Goal: Transaction & Acquisition: Download file/media

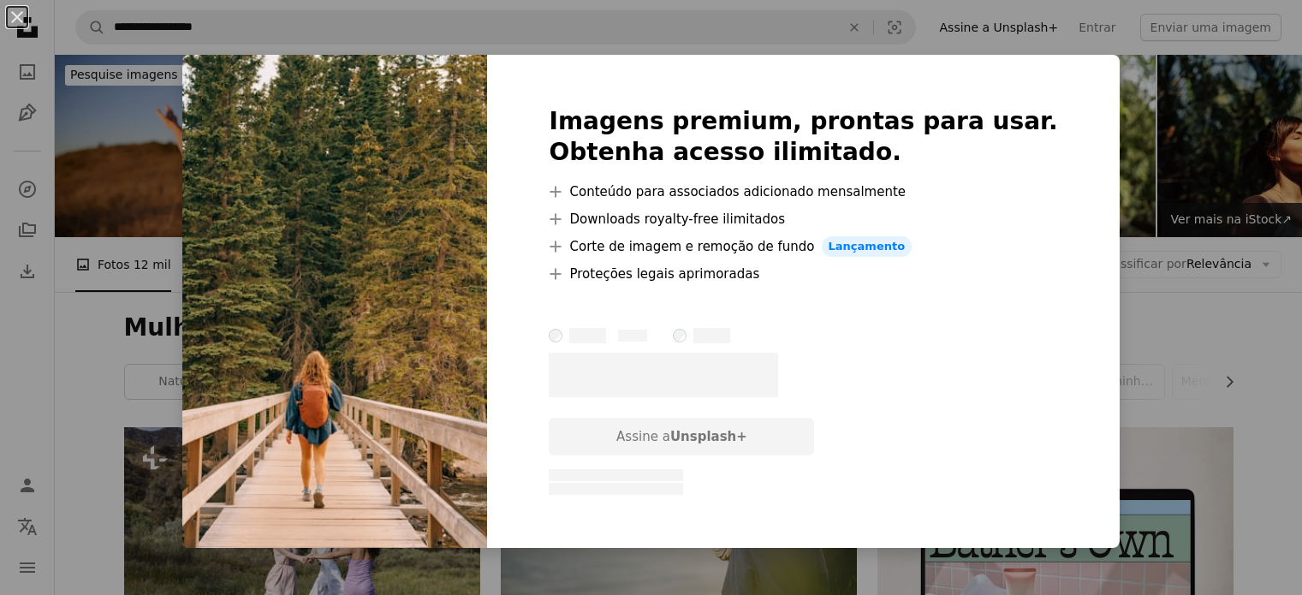
scroll to position [2209, 0]
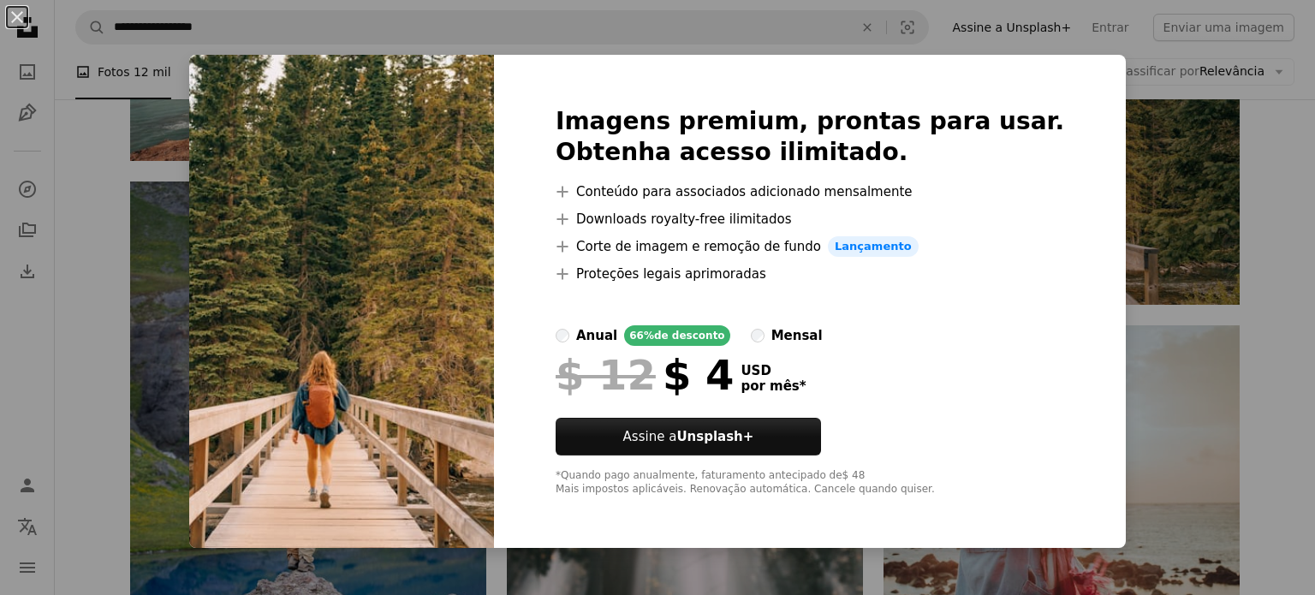
click at [1246, 211] on div "An X shape Imagens premium, prontas para usar. Obtenha acesso ilimitado. A plus…" at bounding box center [657, 297] width 1315 height 595
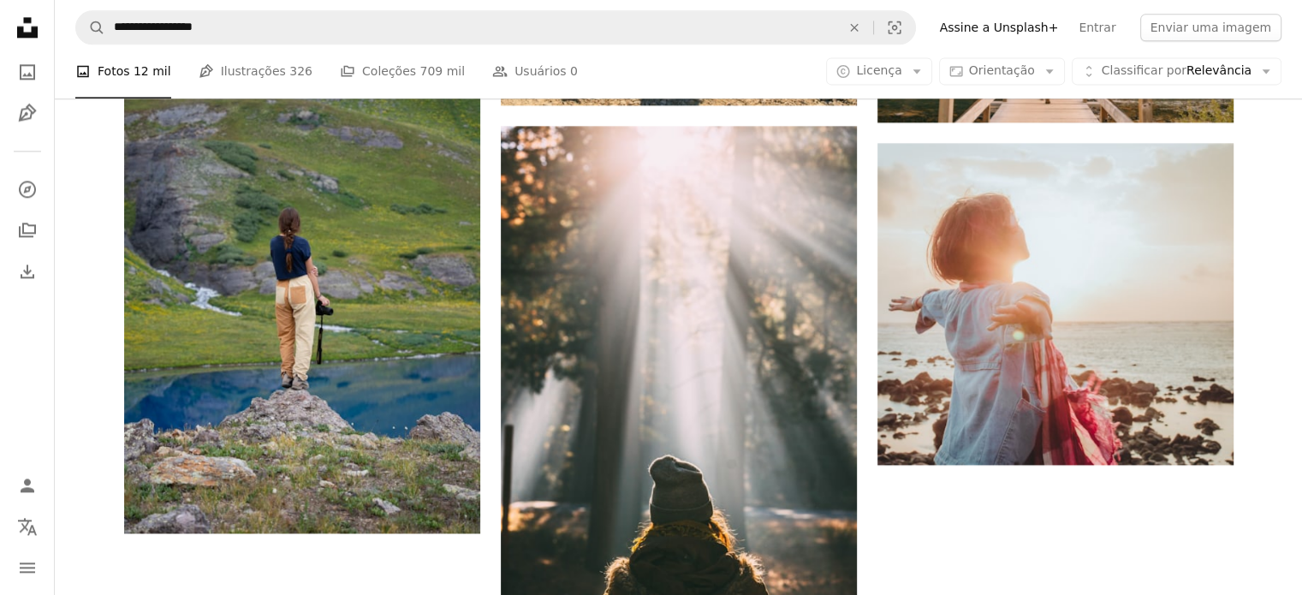
scroll to position [2396, 0]
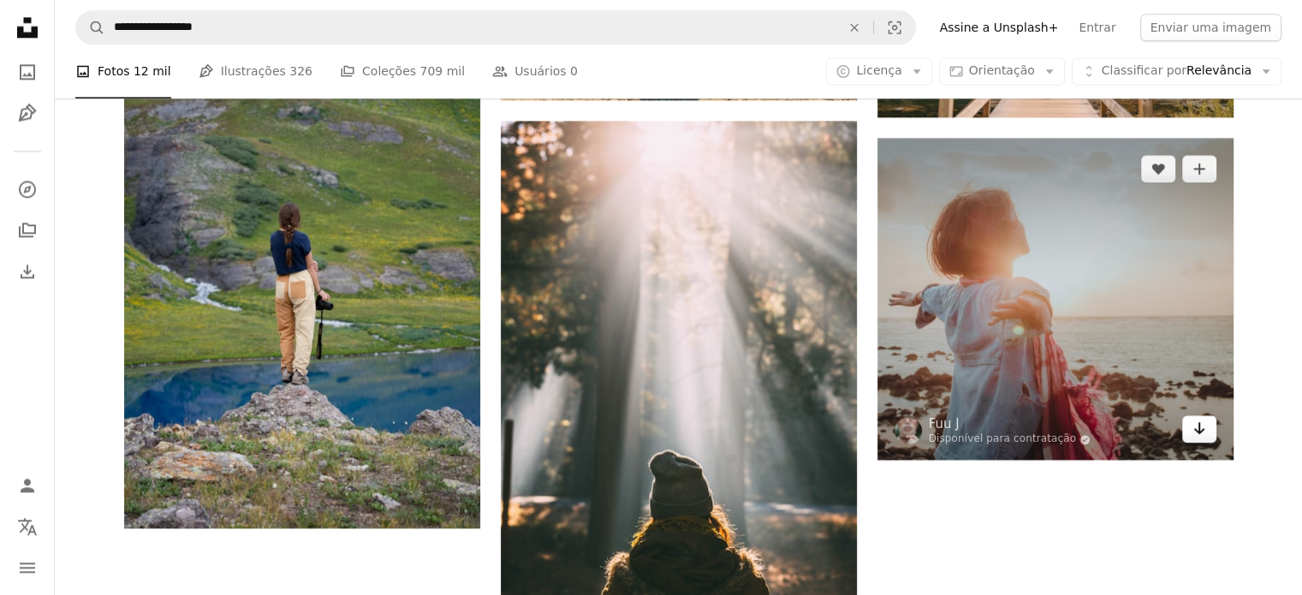
click at [1202, 427] on icon "Arrow pointing down" at bounding box center [1199, 428] width 14 height 21
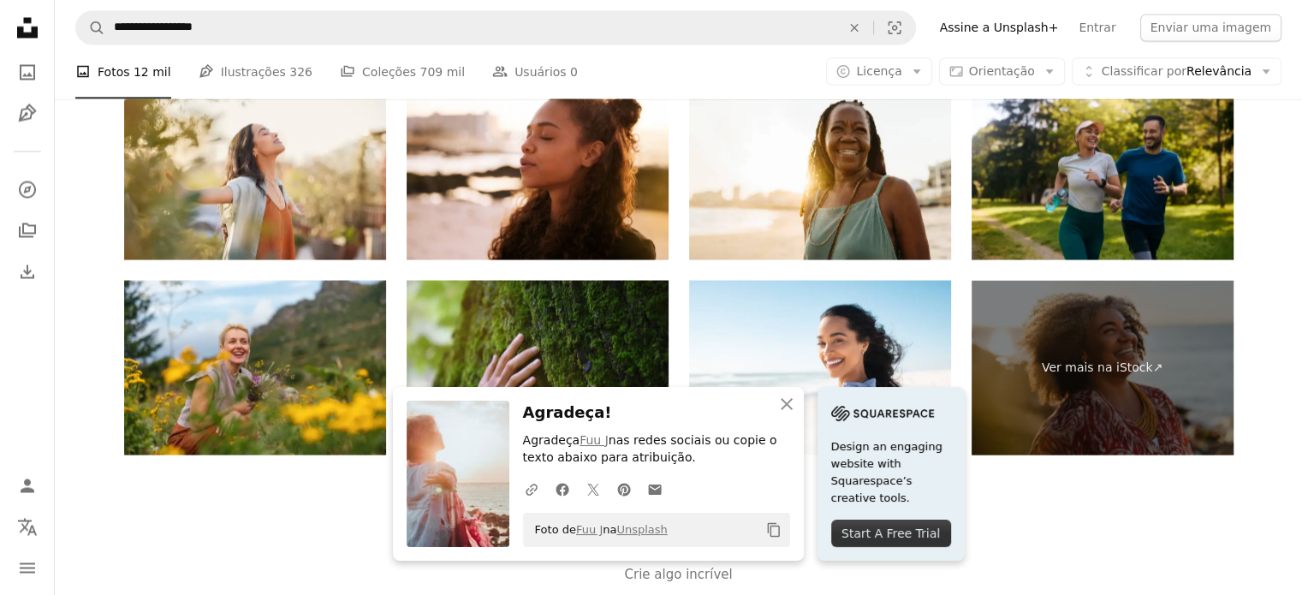
scroll to position [3243, 0]
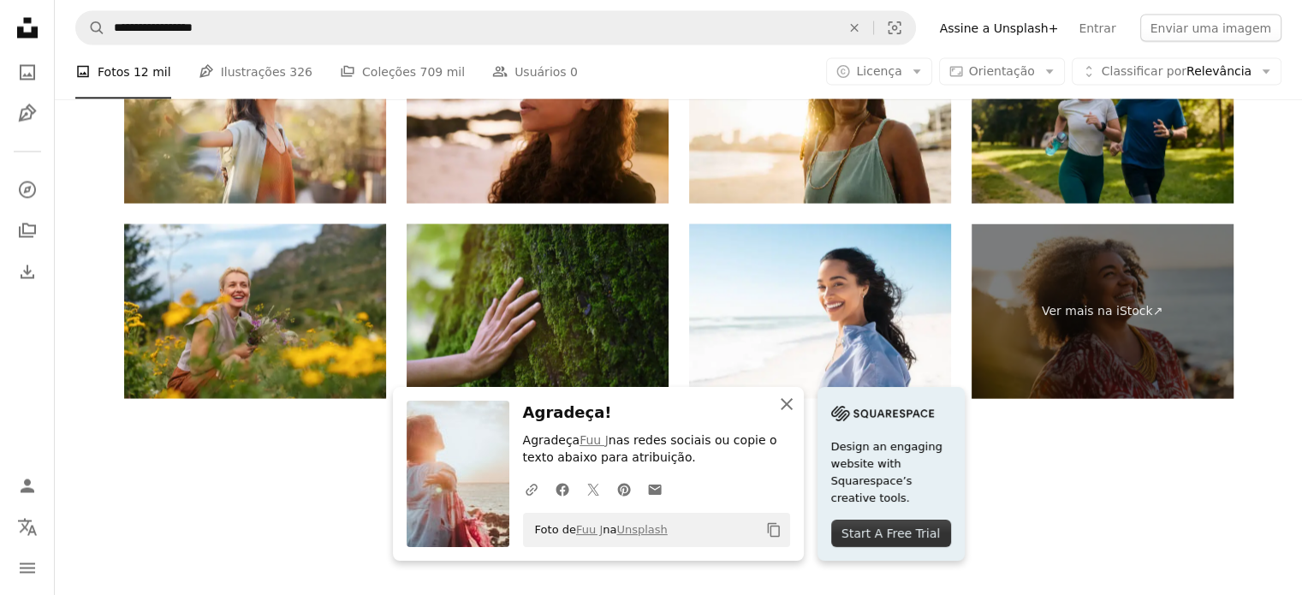
click at [784, 408] on icon "An X shape" at bounding box center [786, 404] width 21 height 21
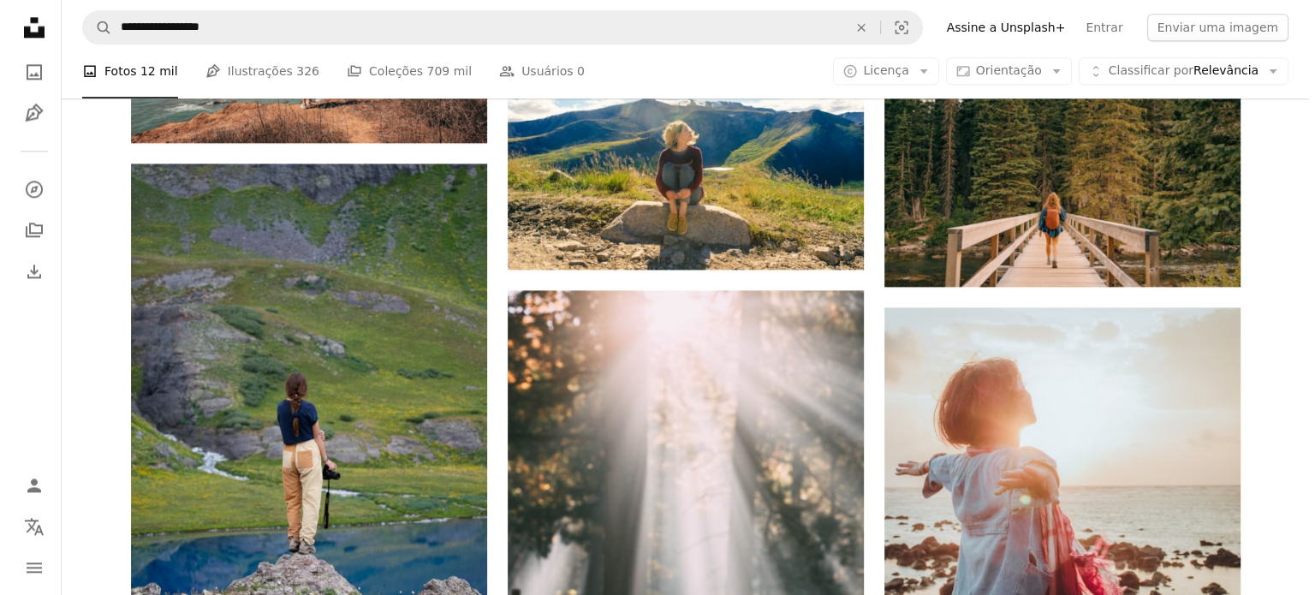
scroll to position [2222, 0]
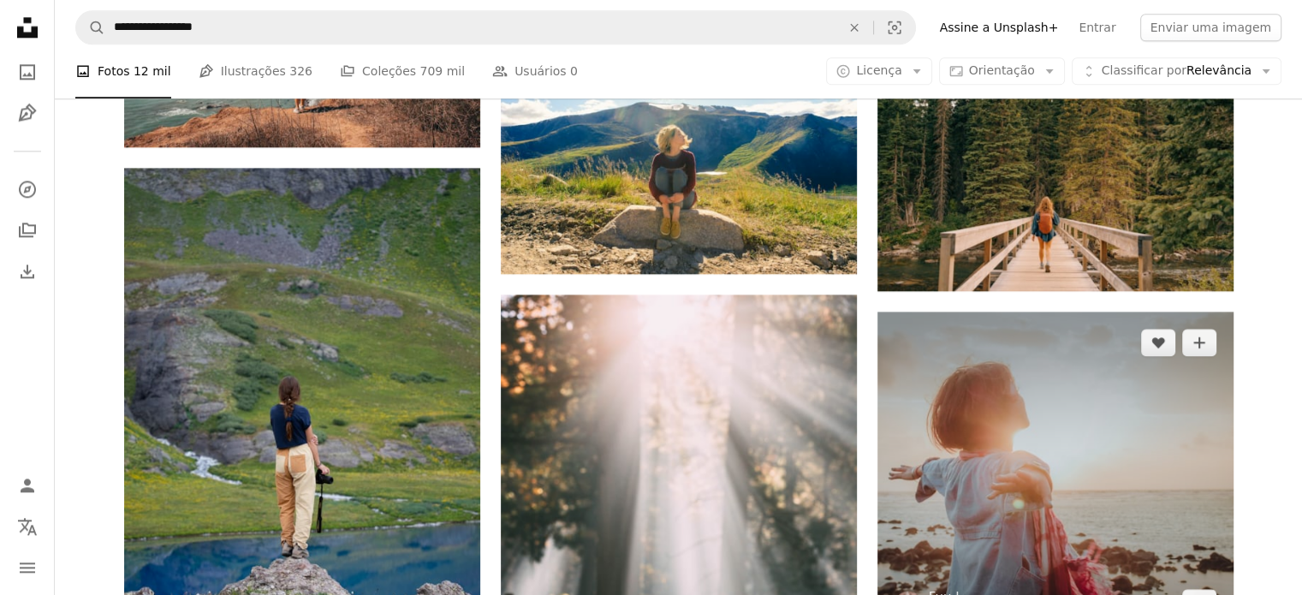
click at [1137, 398] on img at bounding box center [1055, 473] width 356 height 322
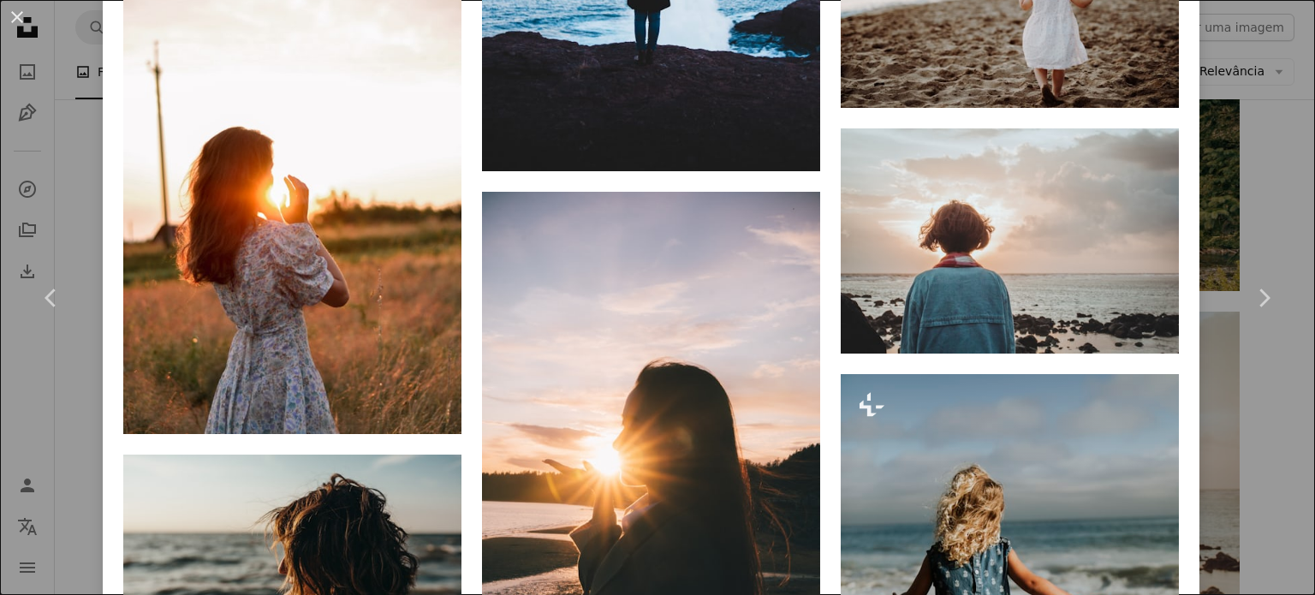
scroll to position [4414, 0]
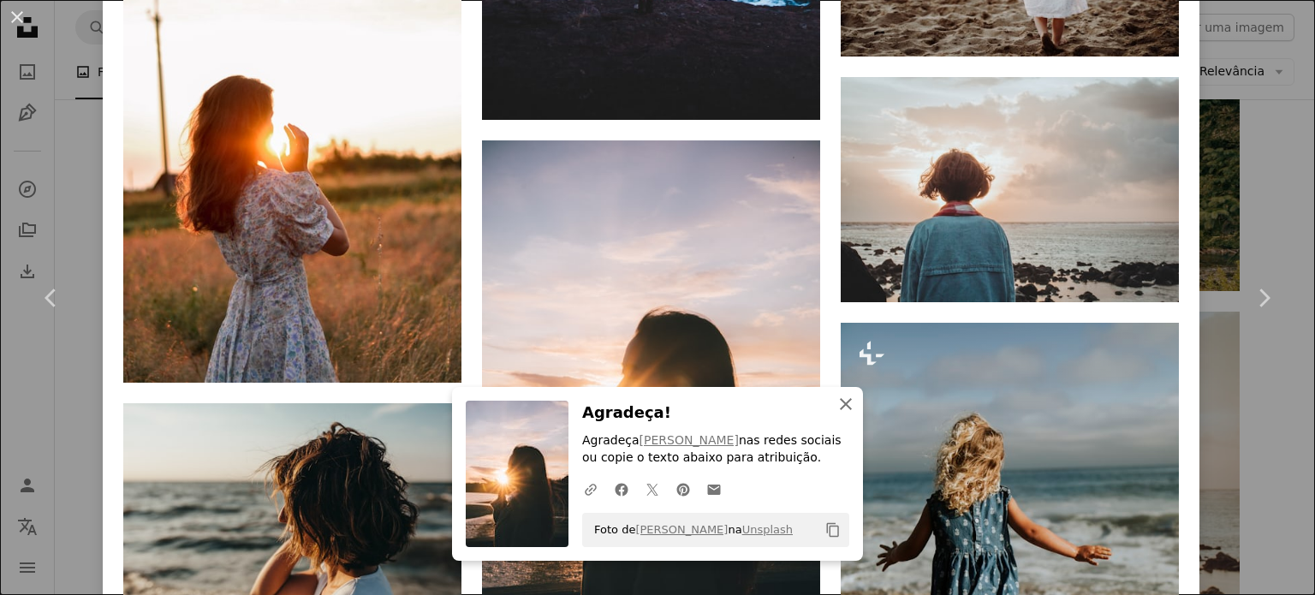
click at [843, 407] on icon "An X shape" at bounding box center [845, 404] width 21 height 21
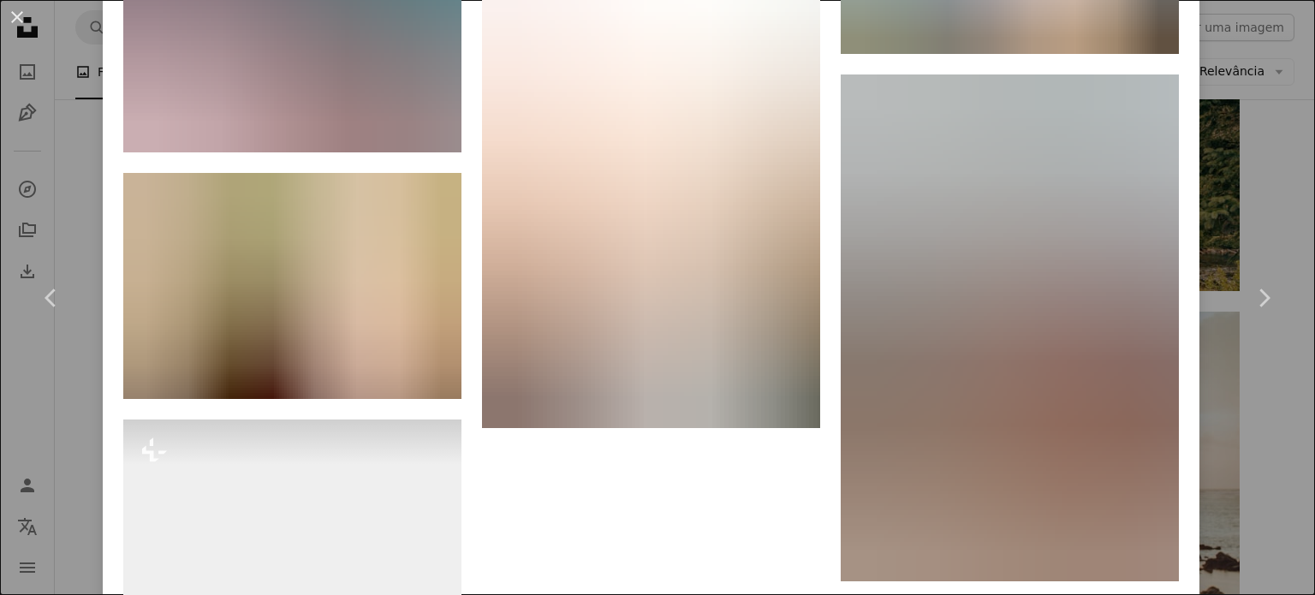
scroll to position [5576, 0]
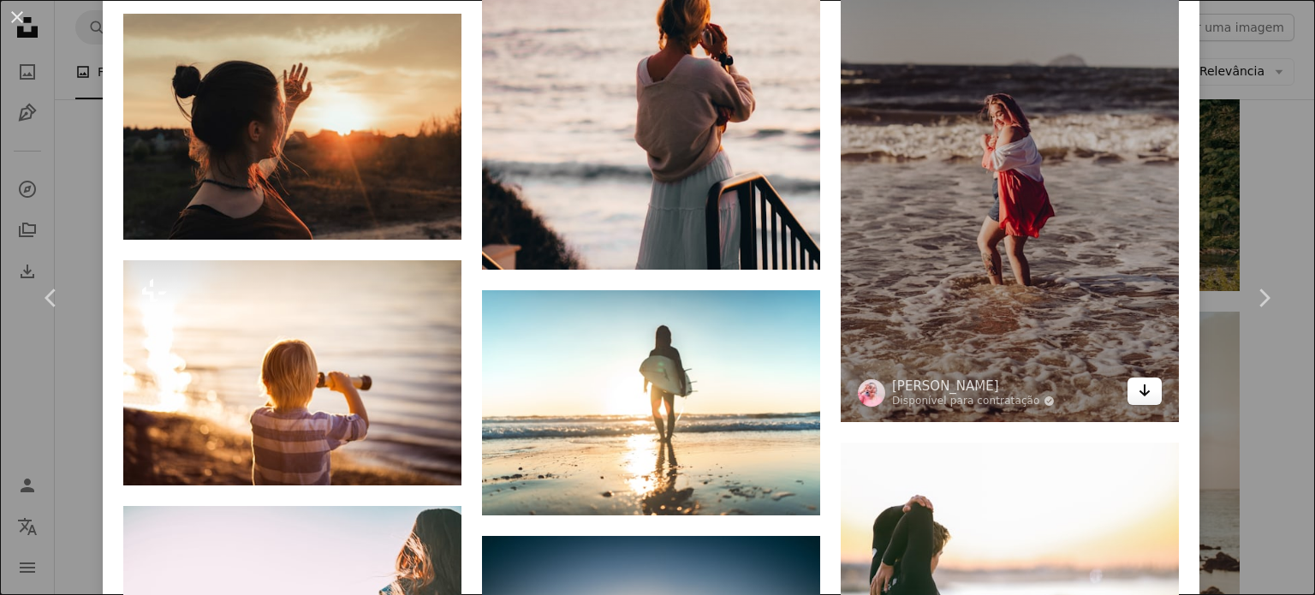
click at [1139, 384] on icon "Baixar" at bounding box center [1144, 390] width 11 height 12
